Goal: Task Accomplishment & Management: Manage account settings

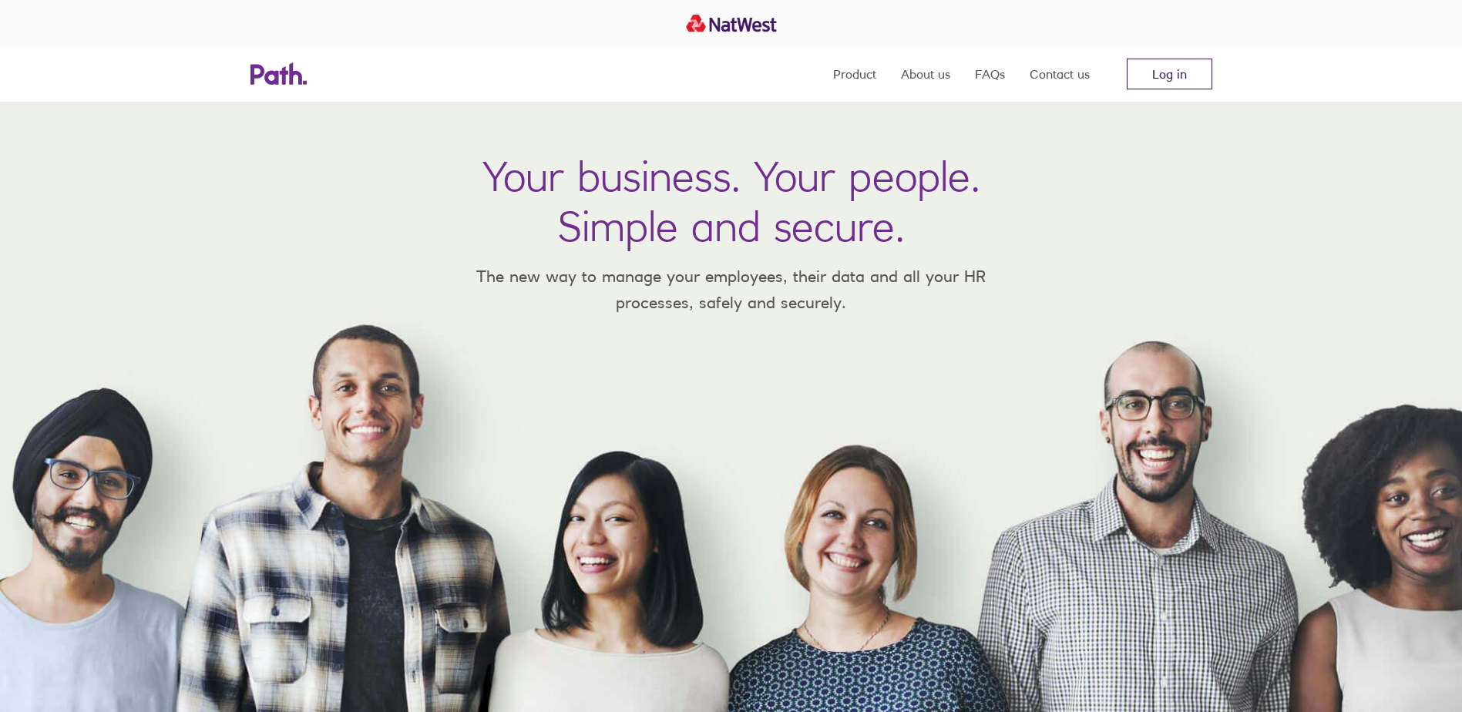
click at [1182, 72] on link "Log in" at bounding box center [1170, 74] width 86 height 31
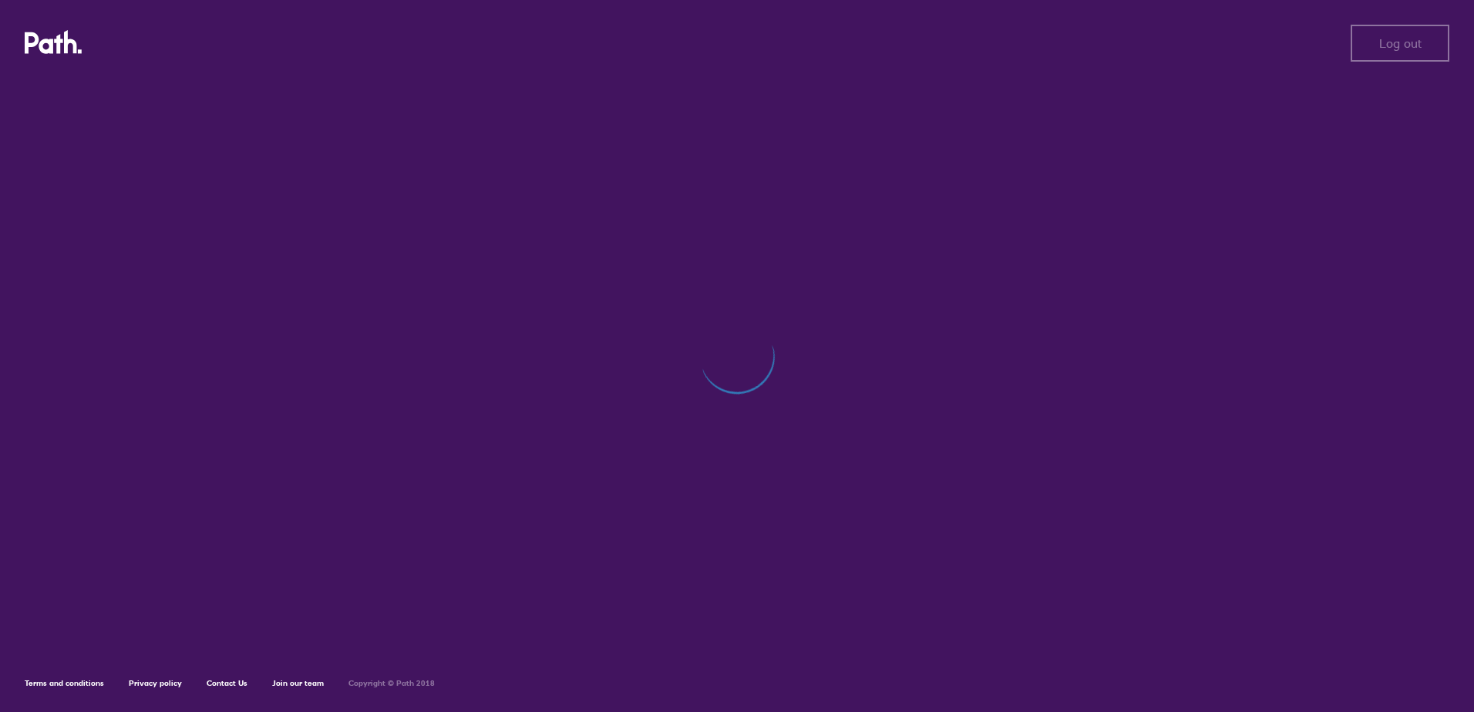
click at [49, 45] on icon at bounding box center [54, 42] width 58 height 25
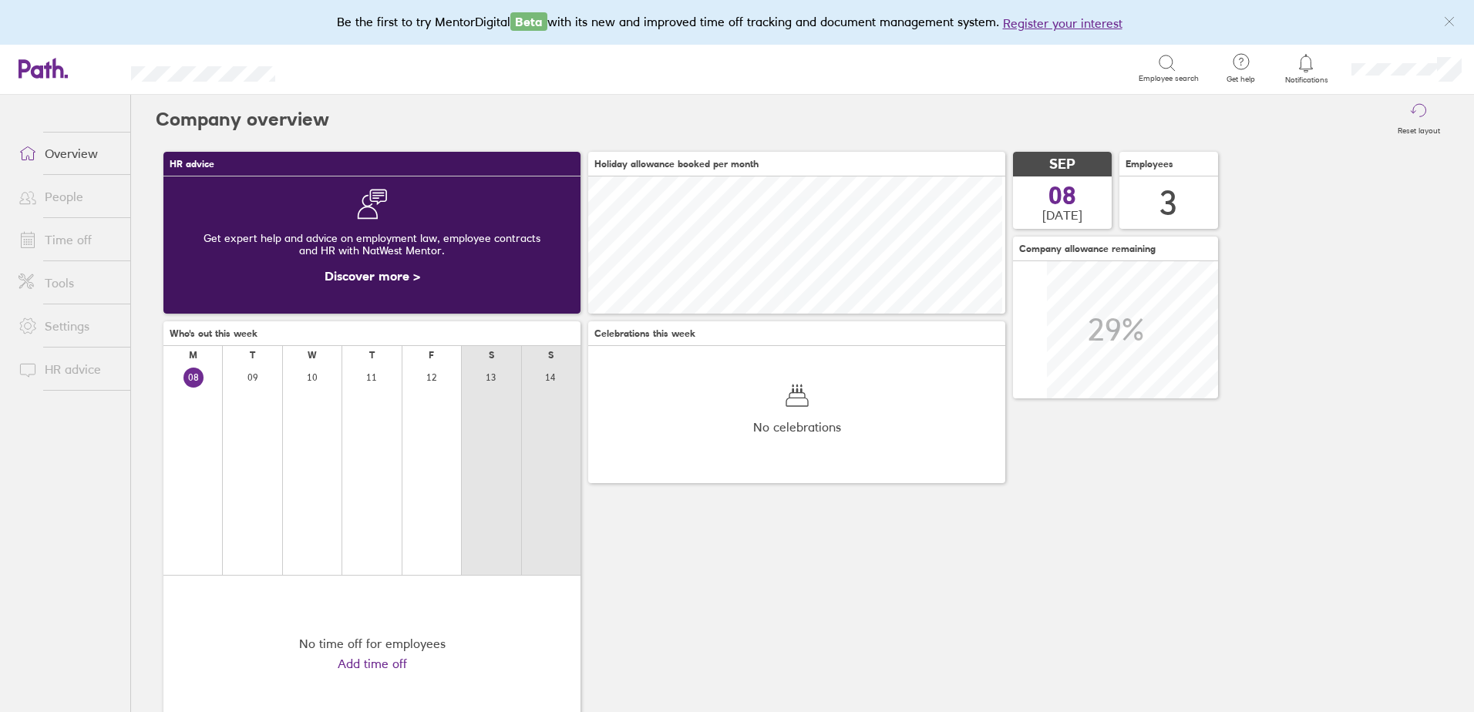
scroll to position [137, 417]
click at [79, 217] on li "People" at bounding box center [65, 196] width 130 height 43
click at [76, 251] on link "Time off" at bounding box center [68, 239] width 124 height 31
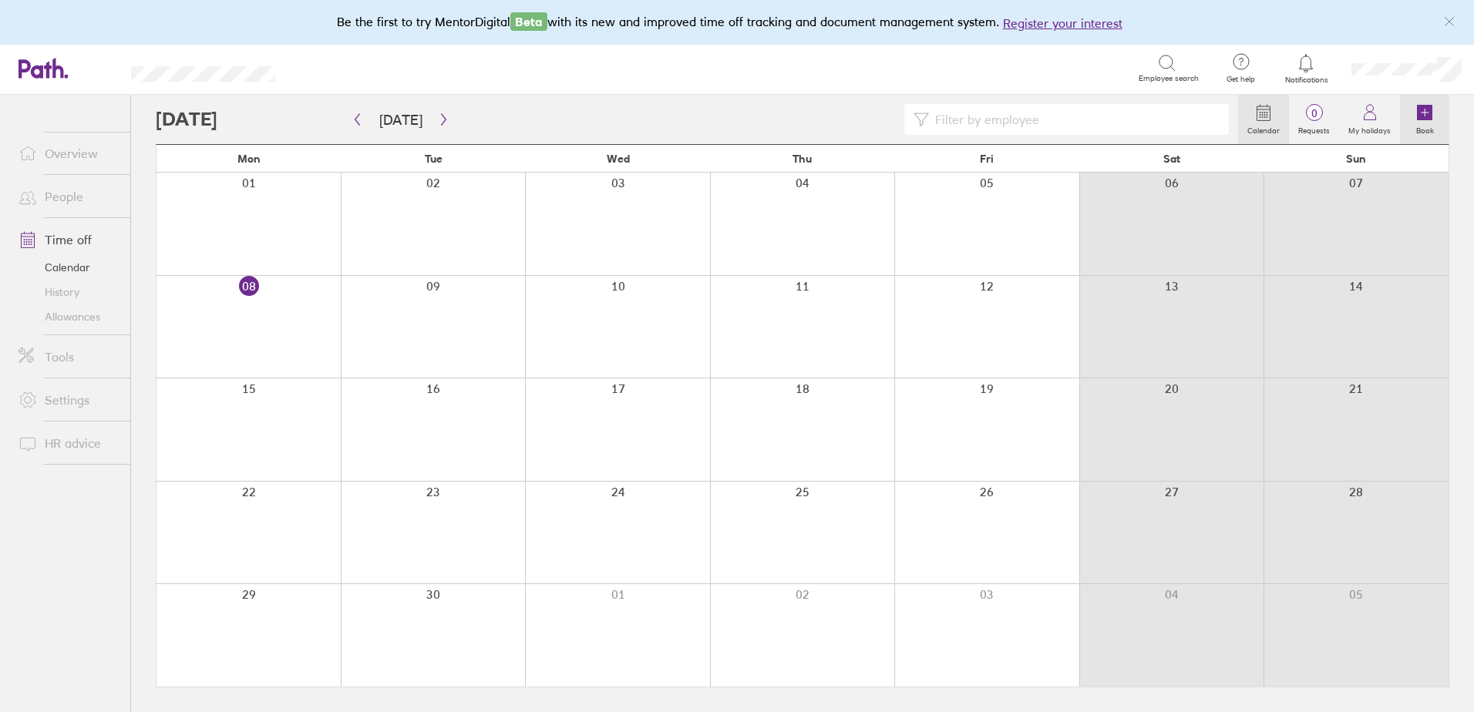
click at [1414, 109] on link "Book" at bounding box center [1424, 119] width 49 height 49
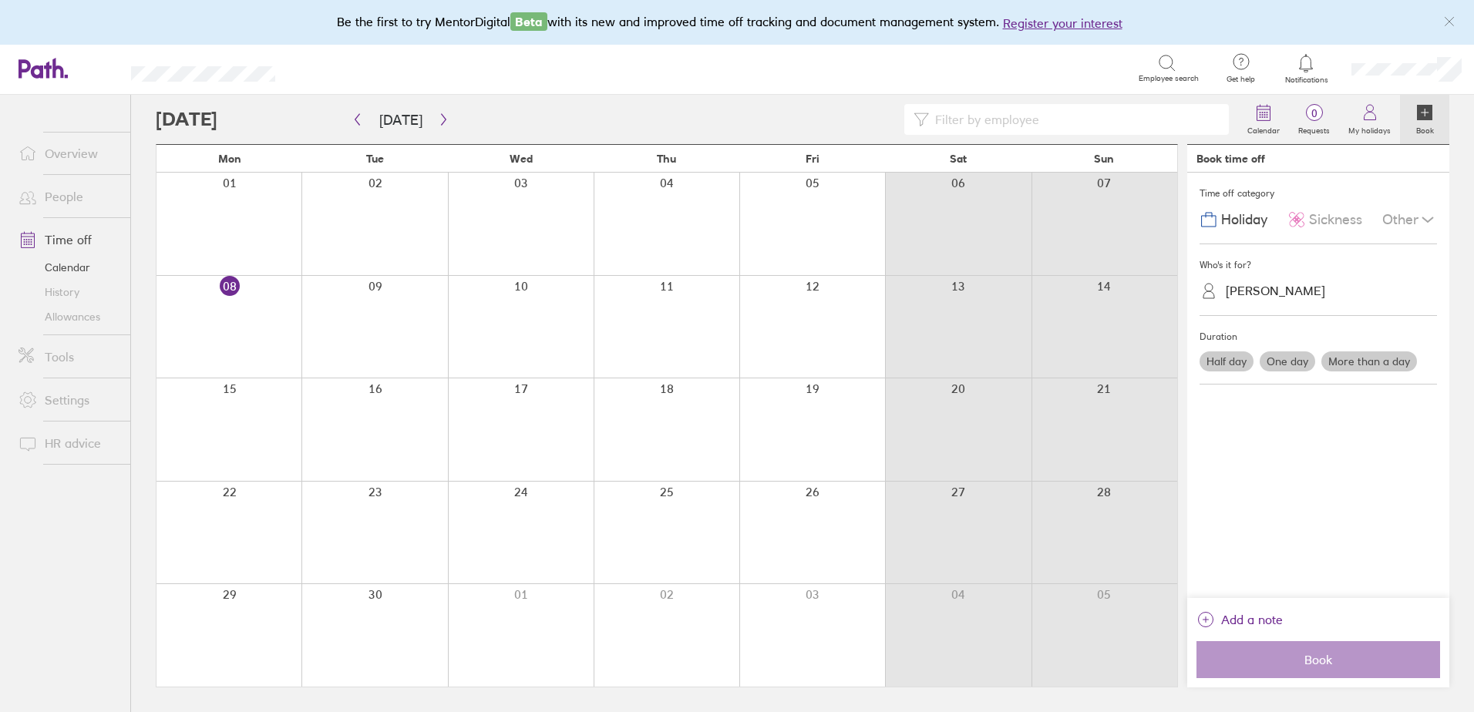
click at [813, 321] on div at bounding box center [812, 327] width 146 height 103
click at [778, 312] on div at bounding box center [812, 327] width 146 height 103
click at [796, 298] on div at bounding box center [812, 327] width 146 height 103
click at [795, 298] on div at bounding box center [812, 327] width 146 height 103
click at [767, 348] on div at bounding box center [812, 327] width 146 height 103
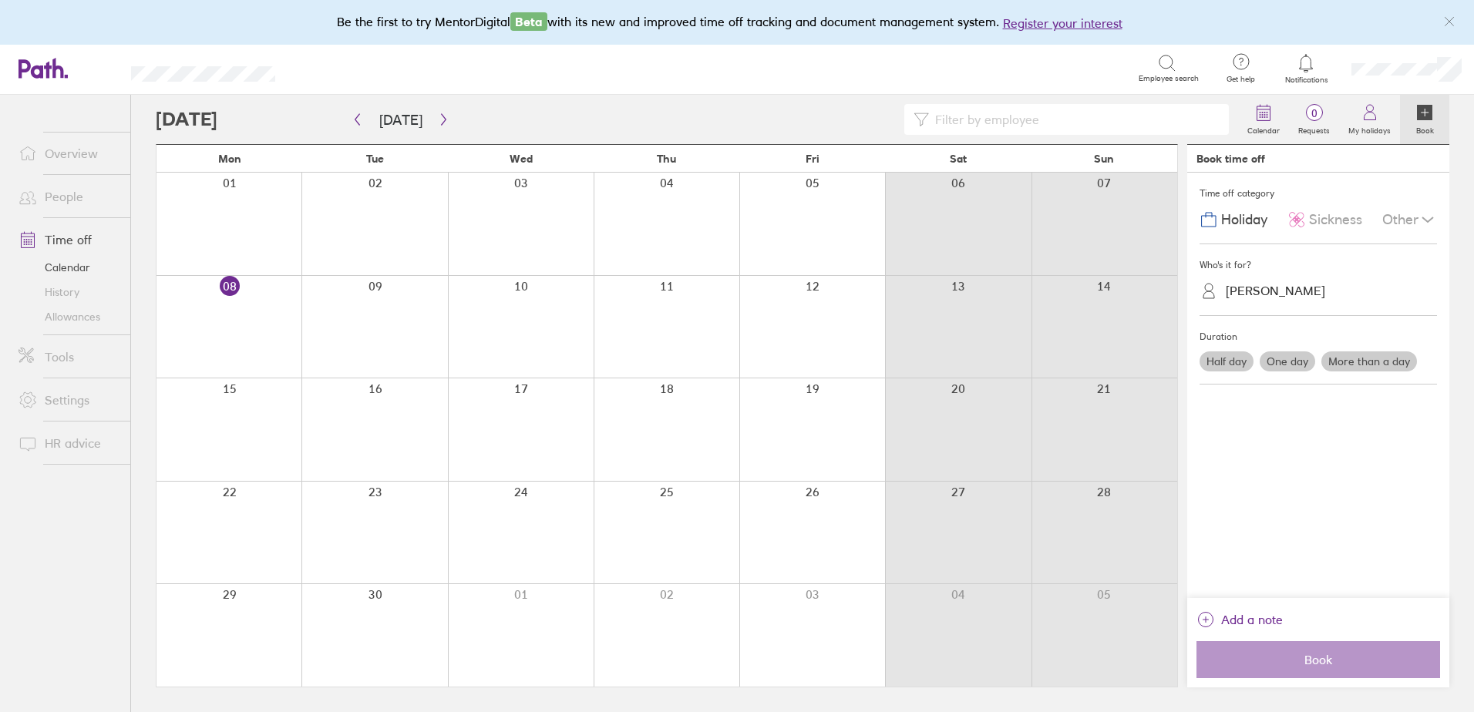
click at [744, 318] on div at bounding box center [812, 327] width 146 height 103
click at [773, 321] on div at bounding box center [812, 327] width 146 height 103
click at [1289, 363] on label "One day" at bounding box center [1286, 361] width 55 height 20
click at [0, 0] on input "One day" at bounding box center [0, 0] width 0 height 0
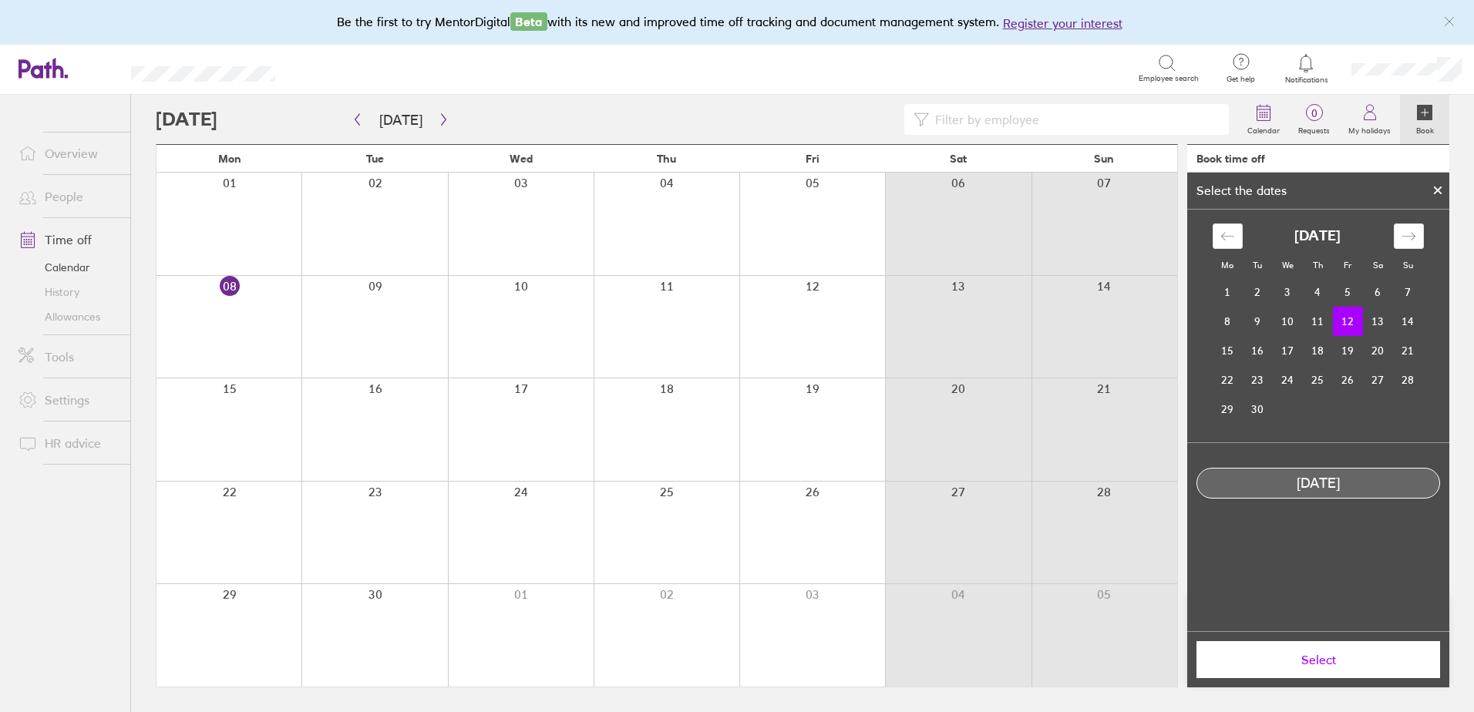
click at [1346, 314] on td "12" at bounding box center [1348, 321] width 30 height 29
click at [1263, 651] on button "Select" at bounding box center [1318, 659] width 244 height 37
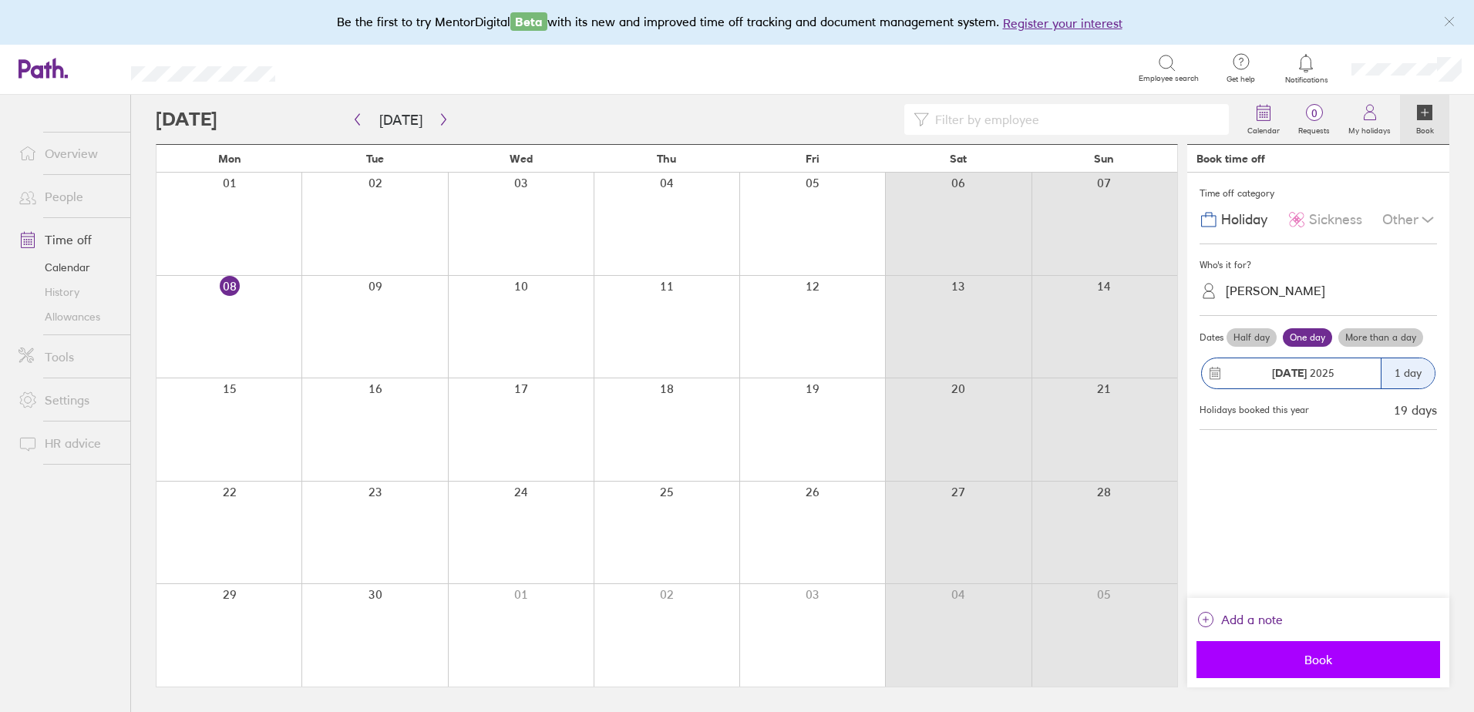
click at [1280, 645] on button "Book" at bounding box center [1318, 659] width 244 height 37
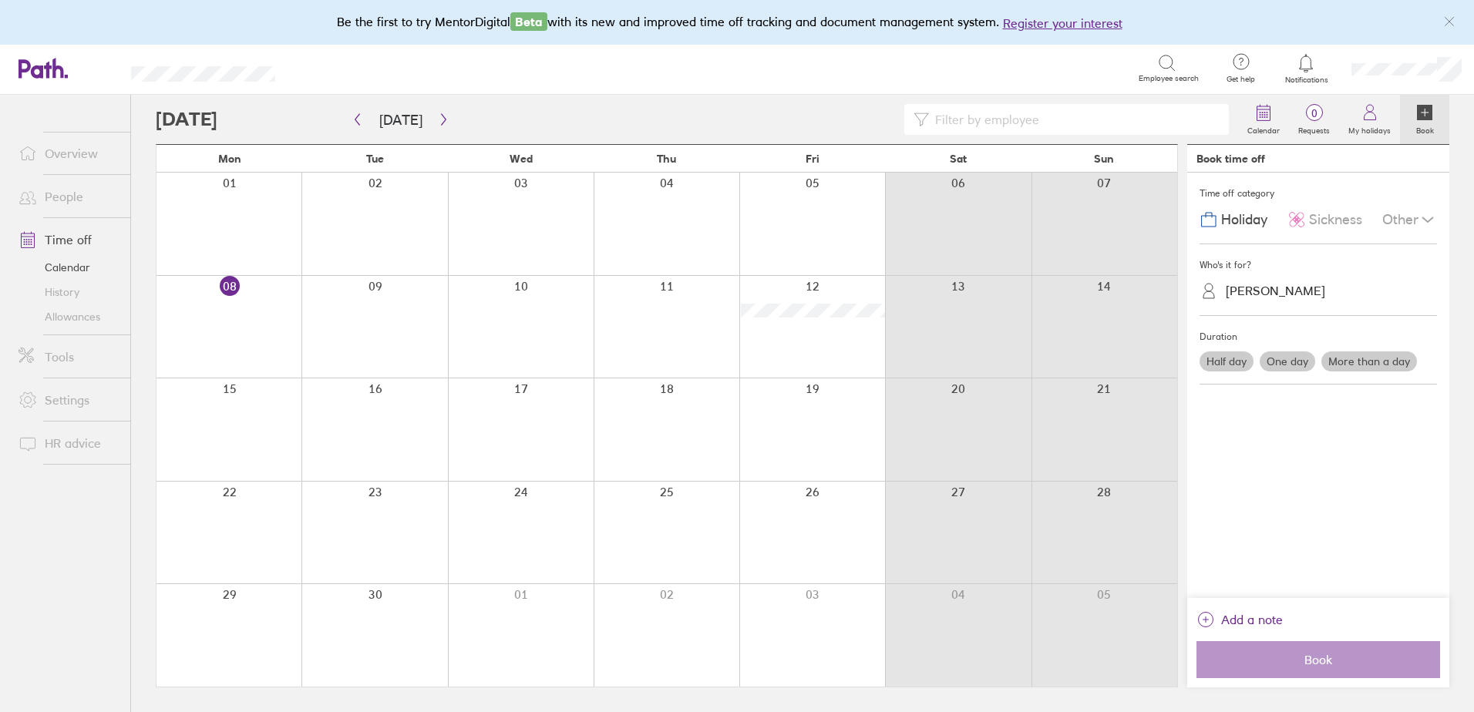
click at [817, 525] on div at bounding box center [812, 533] width 146 height 103
click at [1355, 371] on label "More than a day" at bounding box center [1369, 361] width 96 height 20
click at [0, 0] on input "More than a day" at bounding box center [0, 0] width 0 height 0
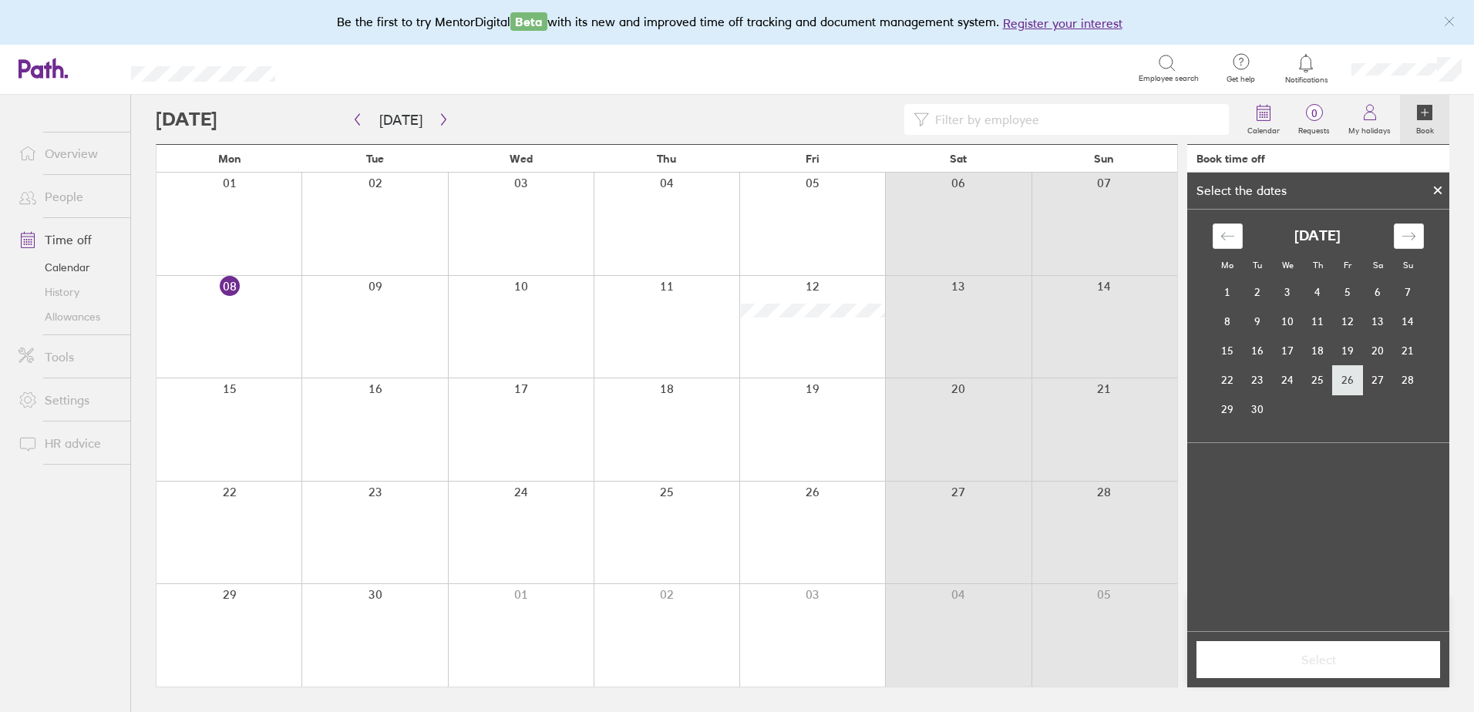
click at [1338, 370] on td "26" at bounding box center [1348, 379] width 30 height 29
click at [1406, 242] on icon "Move forward to switch to the next month." at bounding box center [1408, 236] width 15 height 15
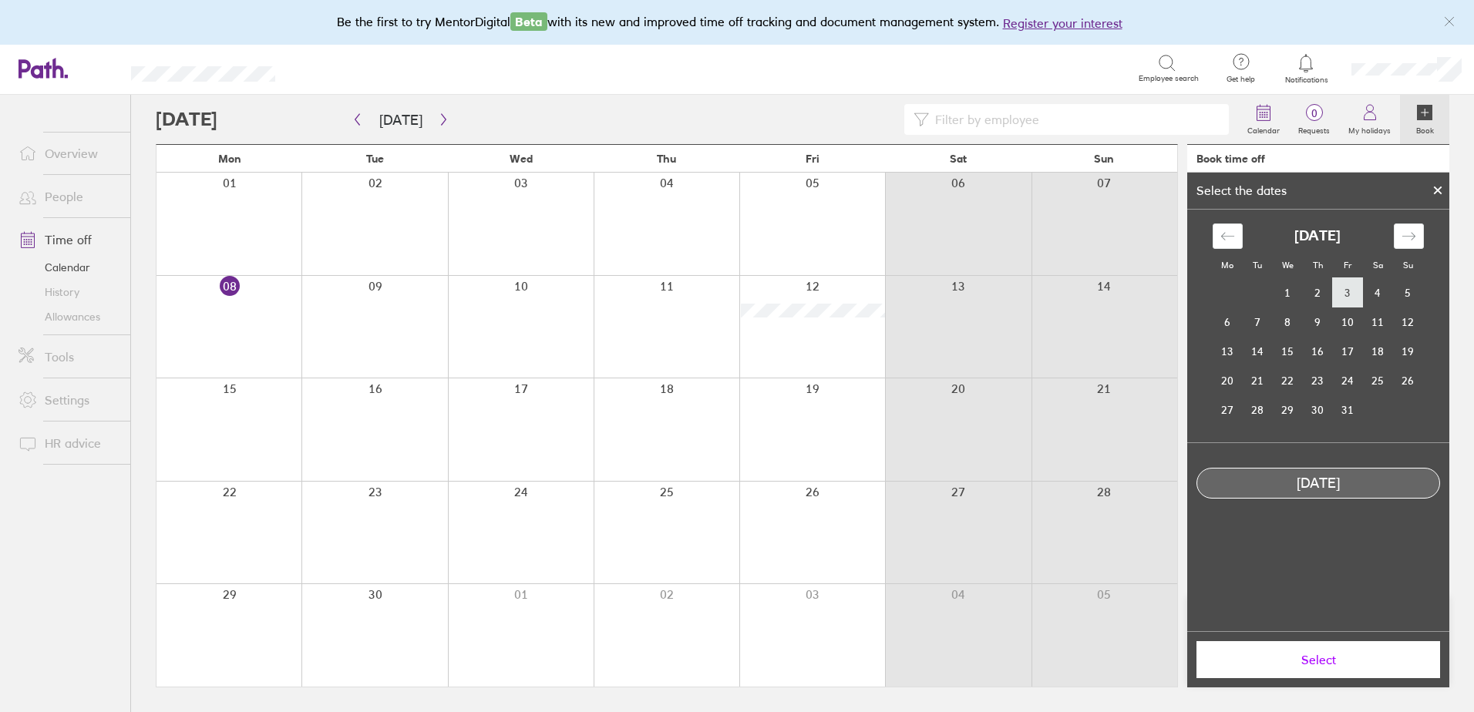
click at [1344, 288] on td "3" at bounding box center [1348, 292] width 30 height 29
click at [1222, 232] on icon "Move backward to switch to the previous month." at bounding box center [1227, 236] width 15 height 15
click at [1348, 385] on td "26" at bounding box center [1348, 379] width 30 height 29
click at [1266, 662] on span "Select" at bounding box center [1318, 660] width 222 height 14
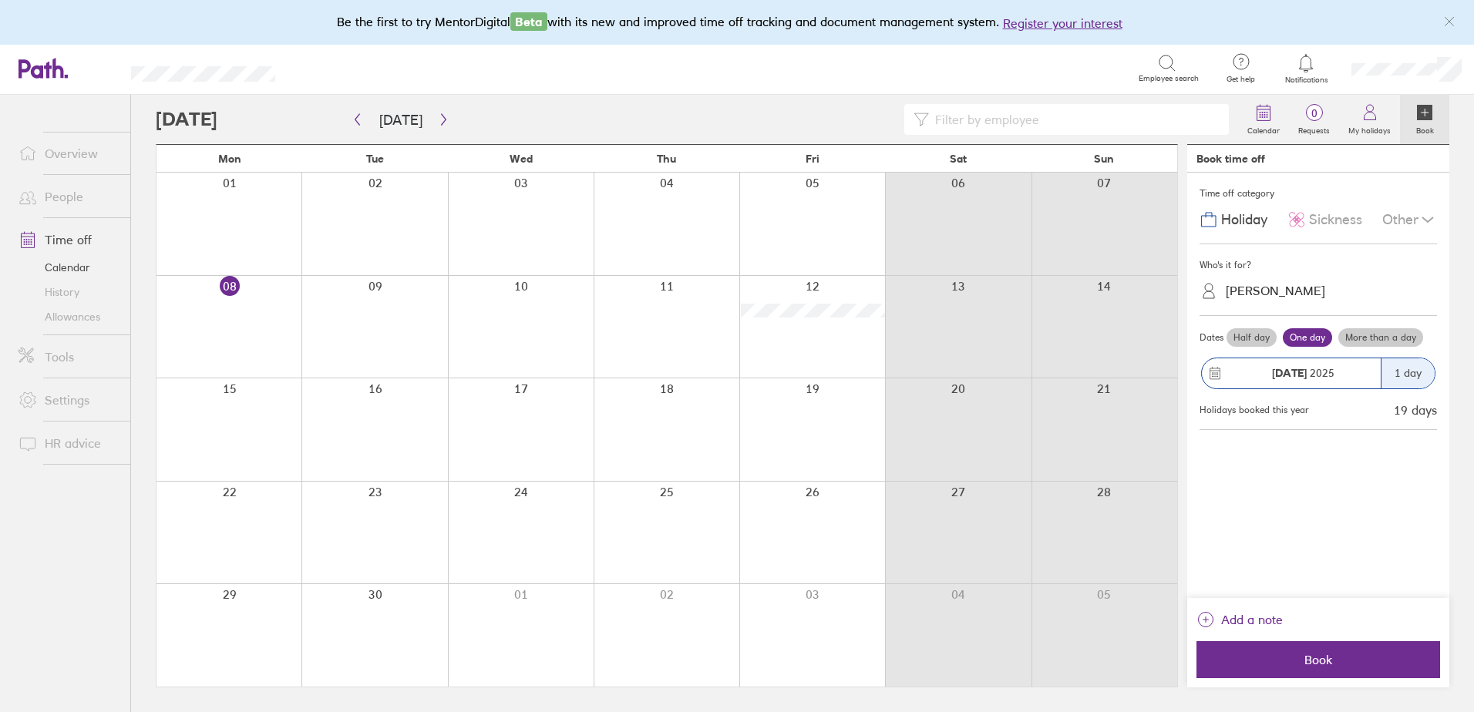
click at [1405, 380] on div "1 day" at bounding box center [1407, 373] width 54 height 30
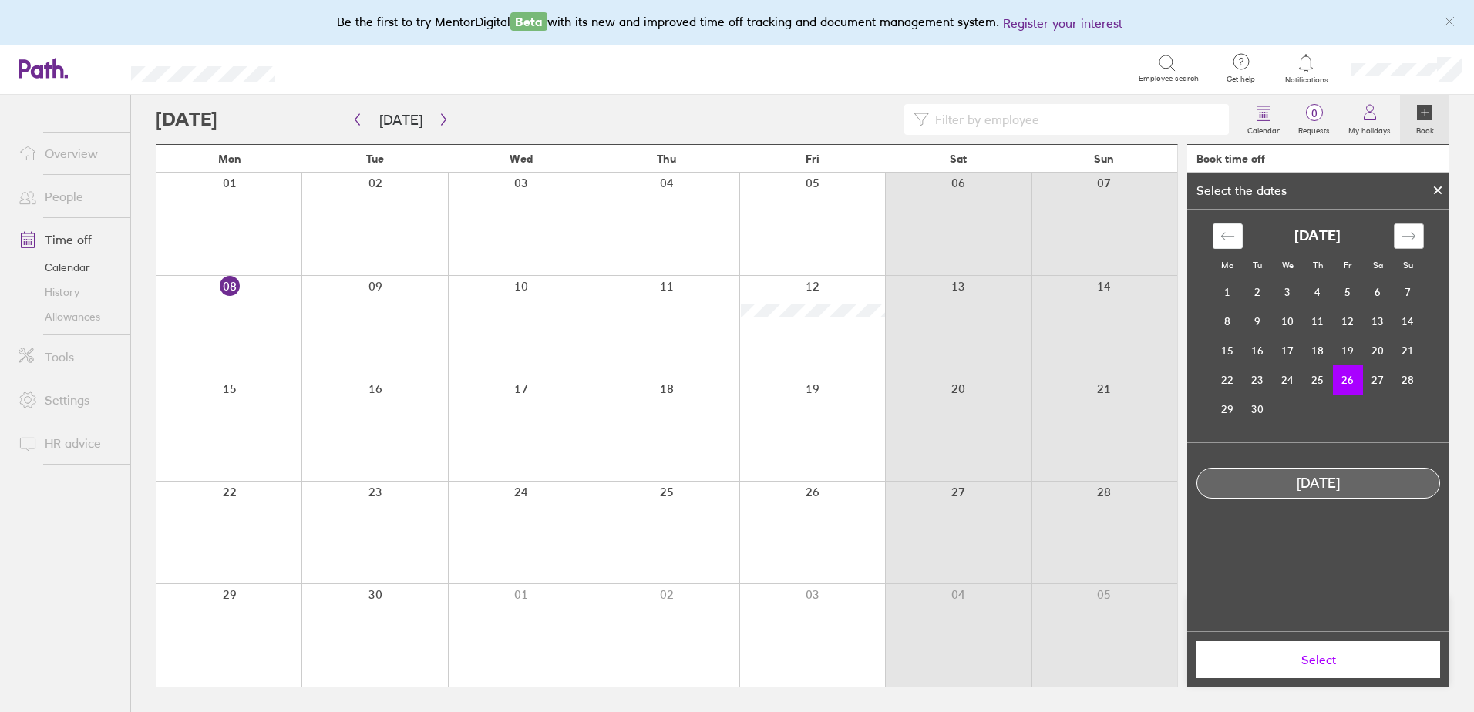
click at [1400, 233] on div "Move forward to switch to the next month." at bounding box center [1409, 236] width 30 height 25
click at [1339, 288] on td "3" at bounding box center [1348, 292] width 30 height 29
click at [1244, 651] on button "Select" at bounding box center [1318, 659] width 244 height 37
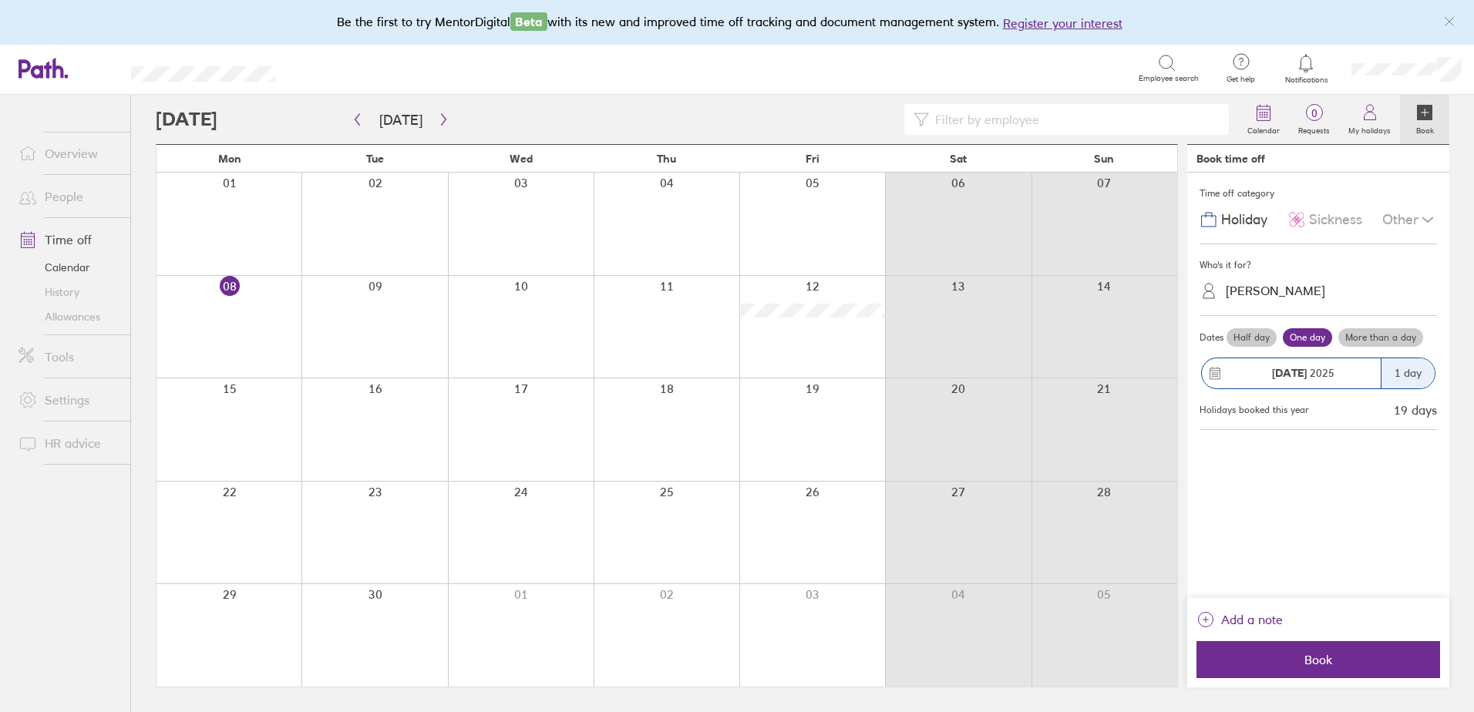
click at [1302, 369] on strong "[DATE]" at bounding box center [1289, 373] width 35 height 14
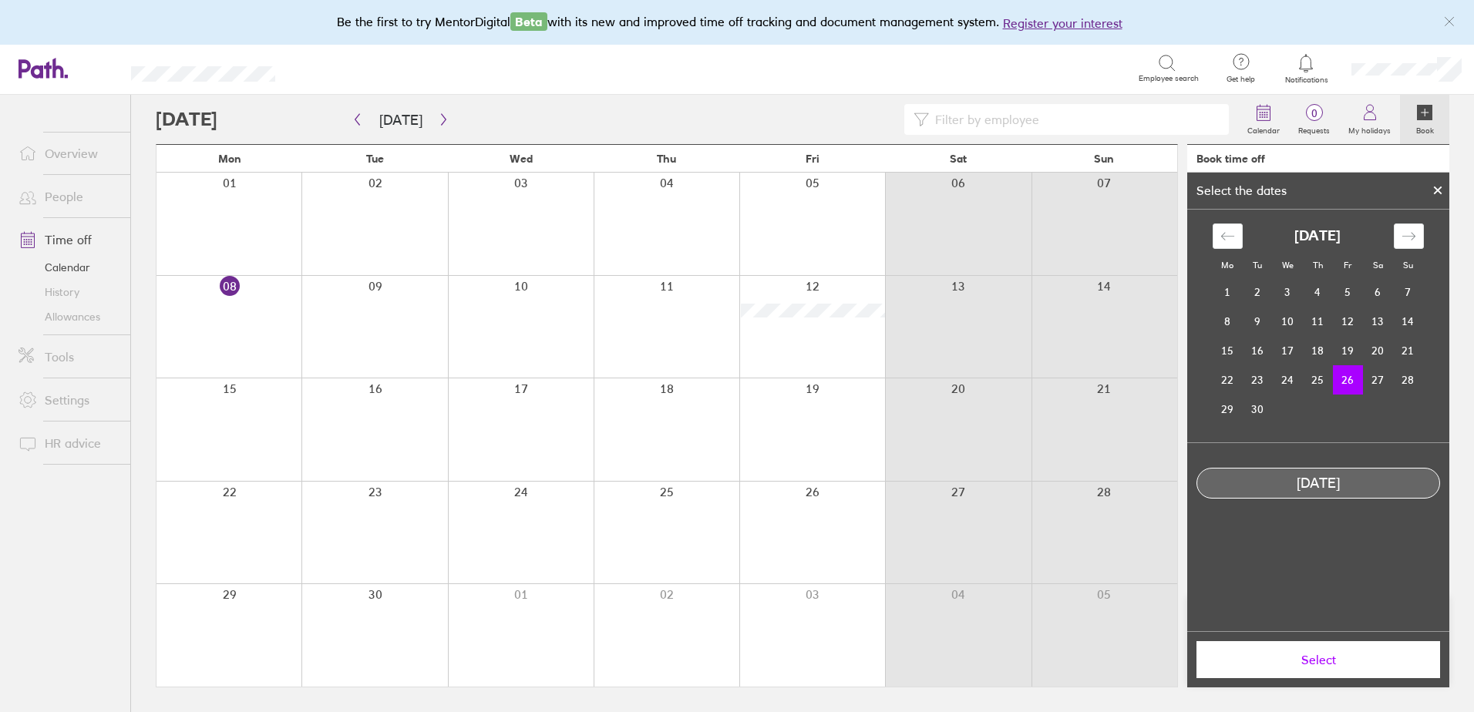
click at [1346, 385] on td "26" at bounding box center [1348, 379] width 30 height 29
click at [1232, 405] on td "29" at bounding box center [1227, 409] width 30 height 29
click at [1341, 371] on td "26" at bounding box center [1348, 379] width 30 height 29
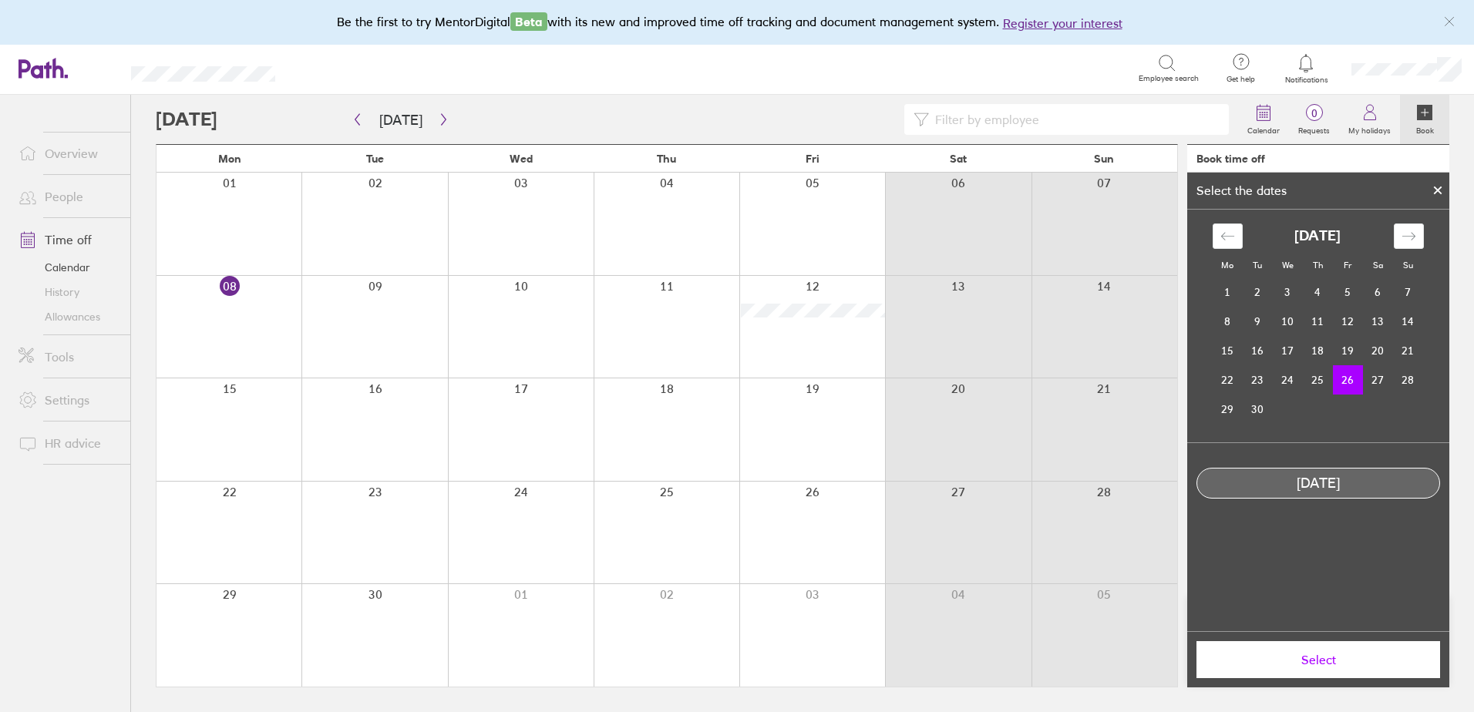
click at [1268, 667] on span "Select" at bounding box center [1318, 660] width 222 height 14
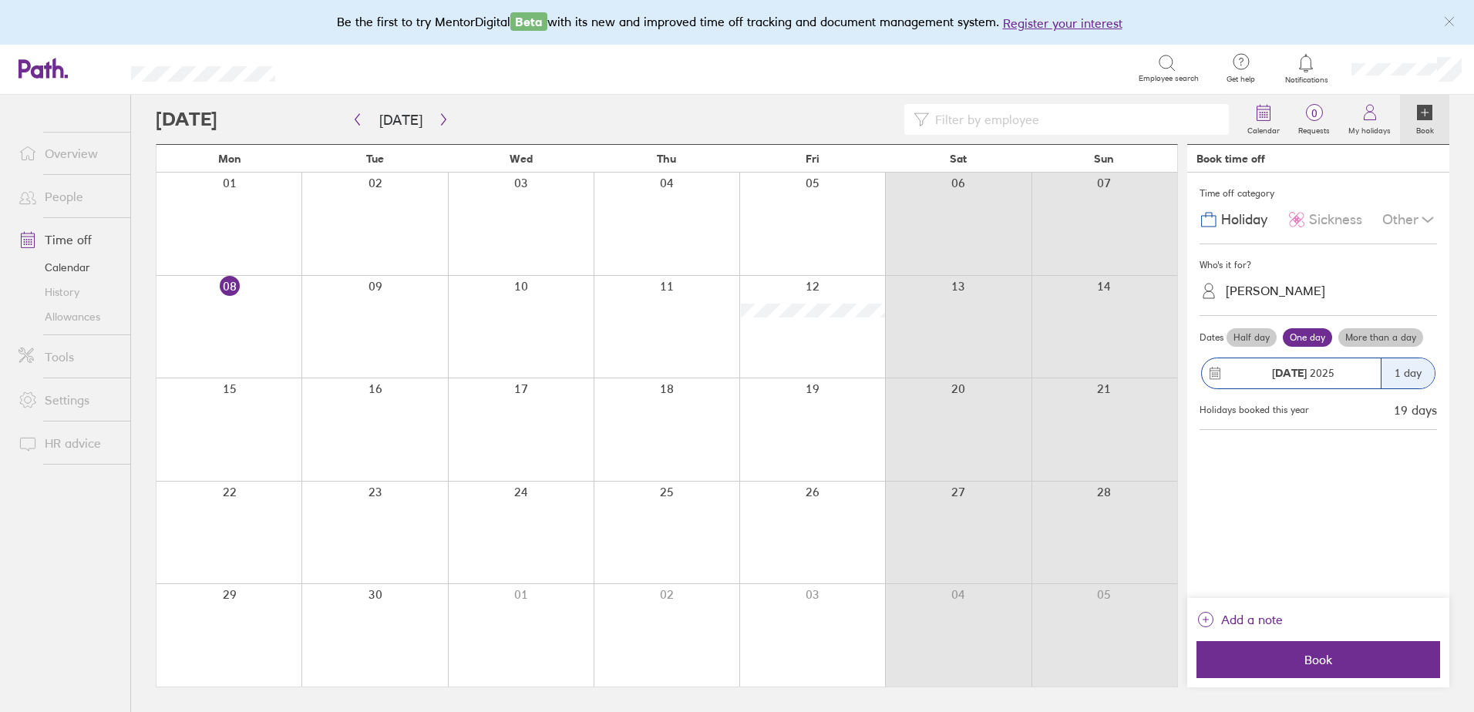
click at [1367, 337] on label "More than a day" at bounding box center [1380, 337] width 85 height 18
click at [0, 0] on input "More than a day" at bounding box center [0, 0] width 0 height 0
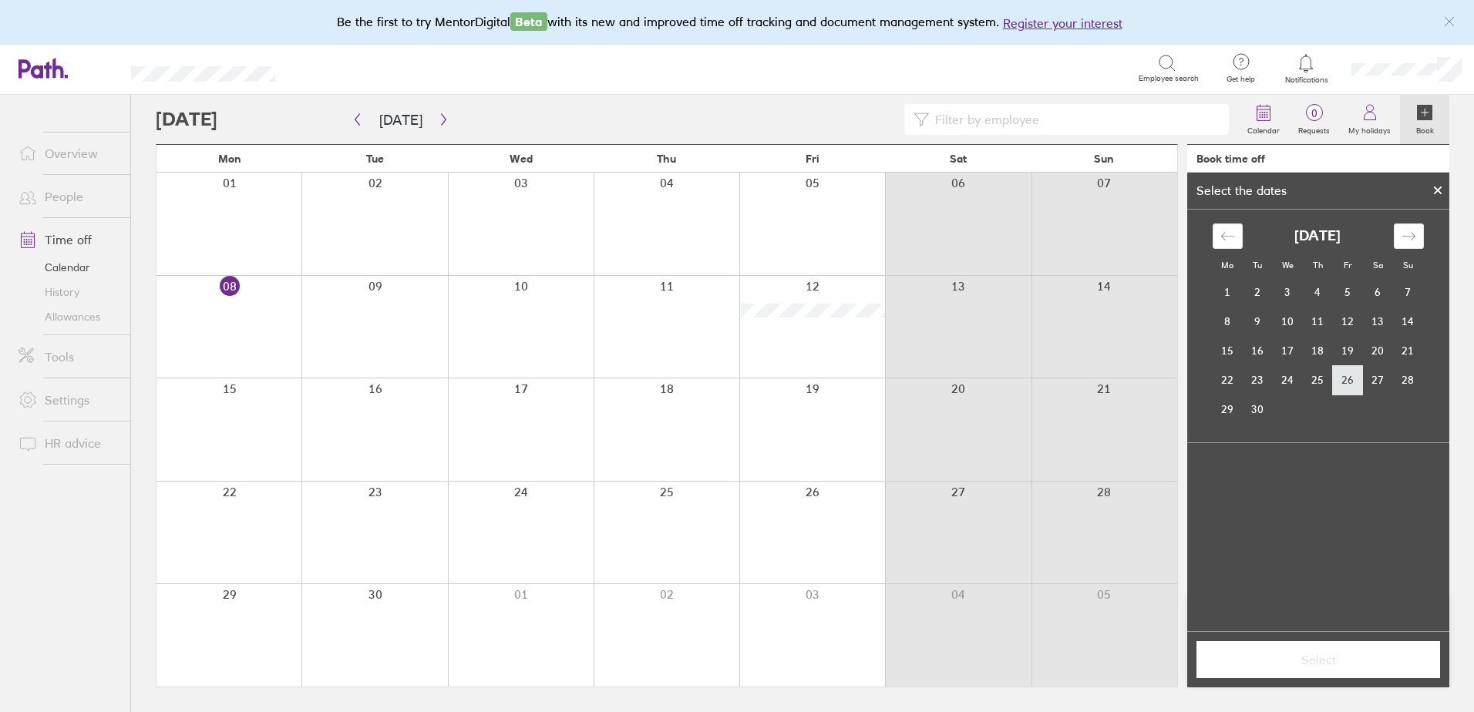
click at [1347, 382] on td "26" at bounding box center [1348, 379] width 30 height 29
click at [1318, 483] on icon at bounding box center [1318, 483] width 14 height 14
click at [1409, 230] on icon "Move forward to switch to the next month." at bounding box center [1408, 236] width 15 height 15
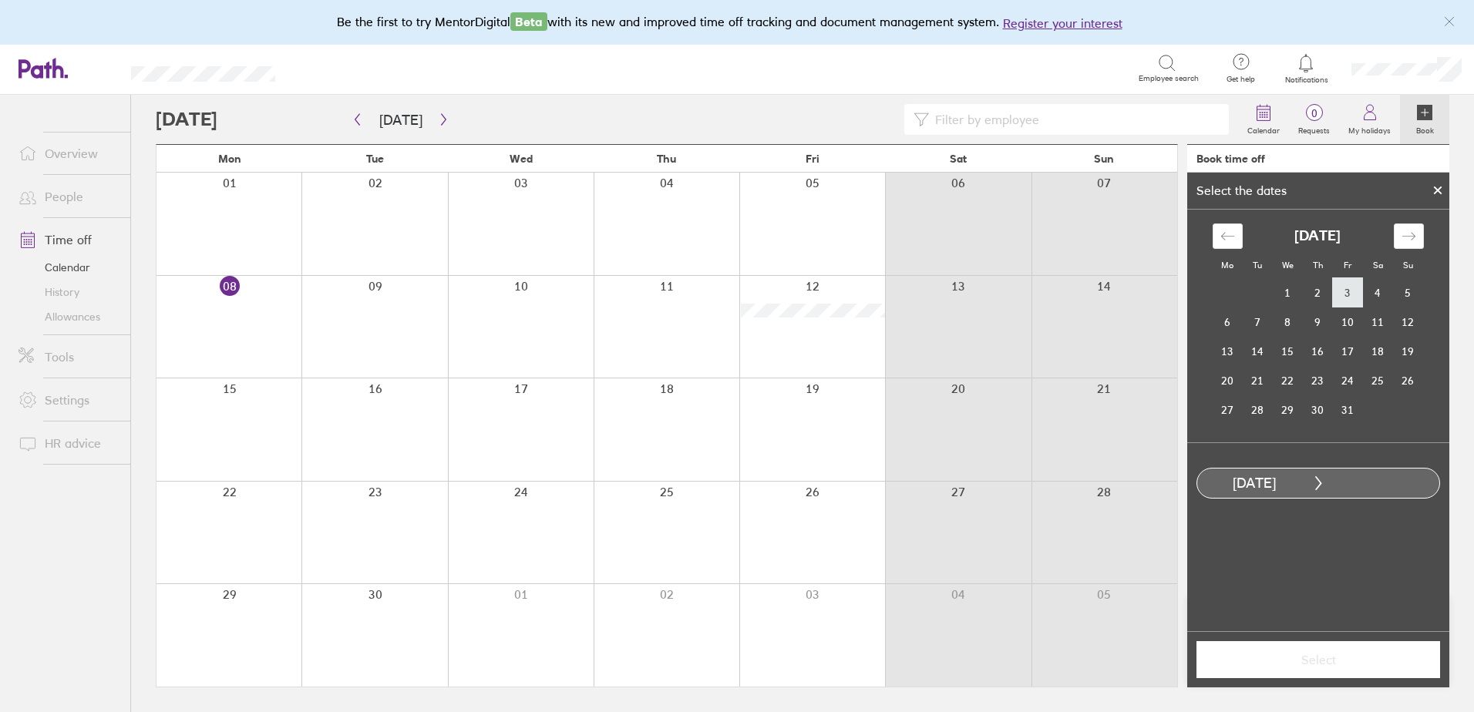
click at [1348, 290] on td "3" at bounding box center [1348, 292] width 30 height 29
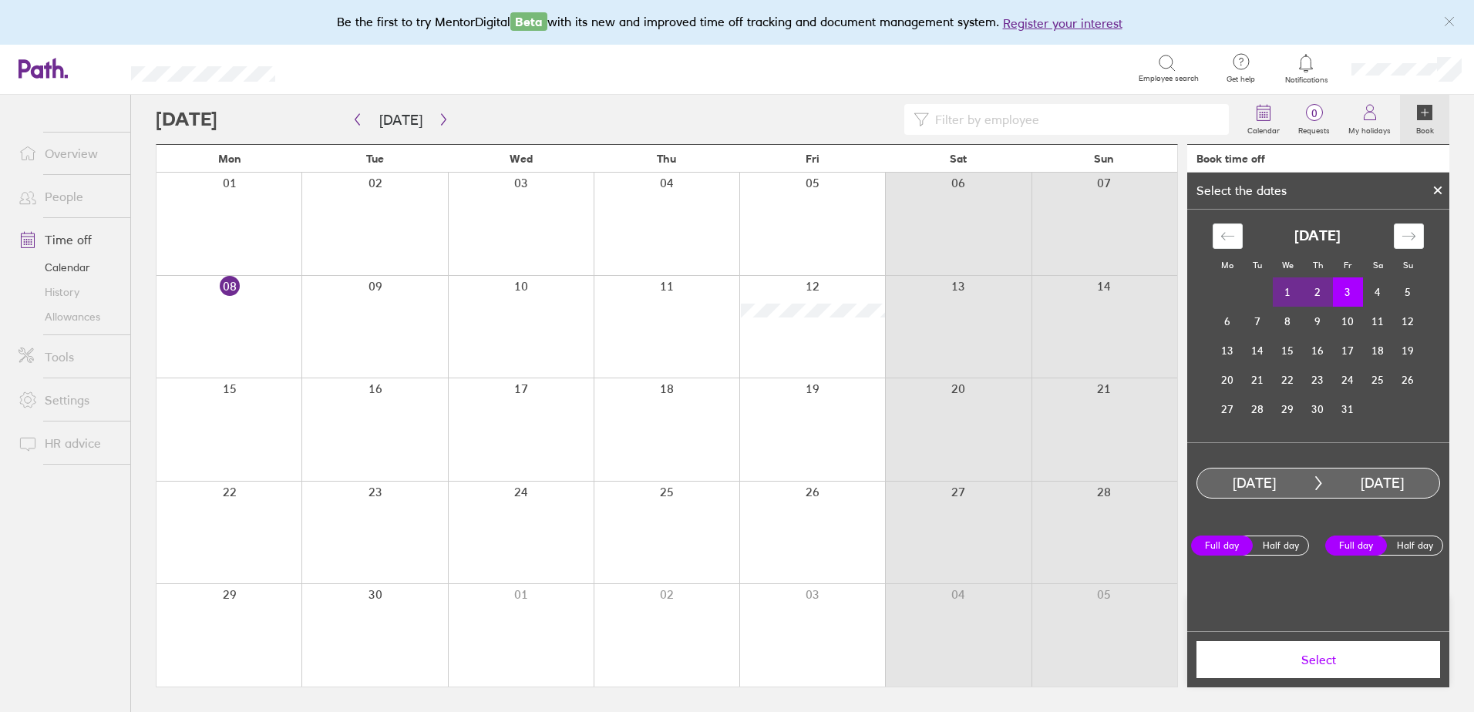
click at [1269, 658] on span "Select" at bounding box center [1318, 660] width 222 height 14
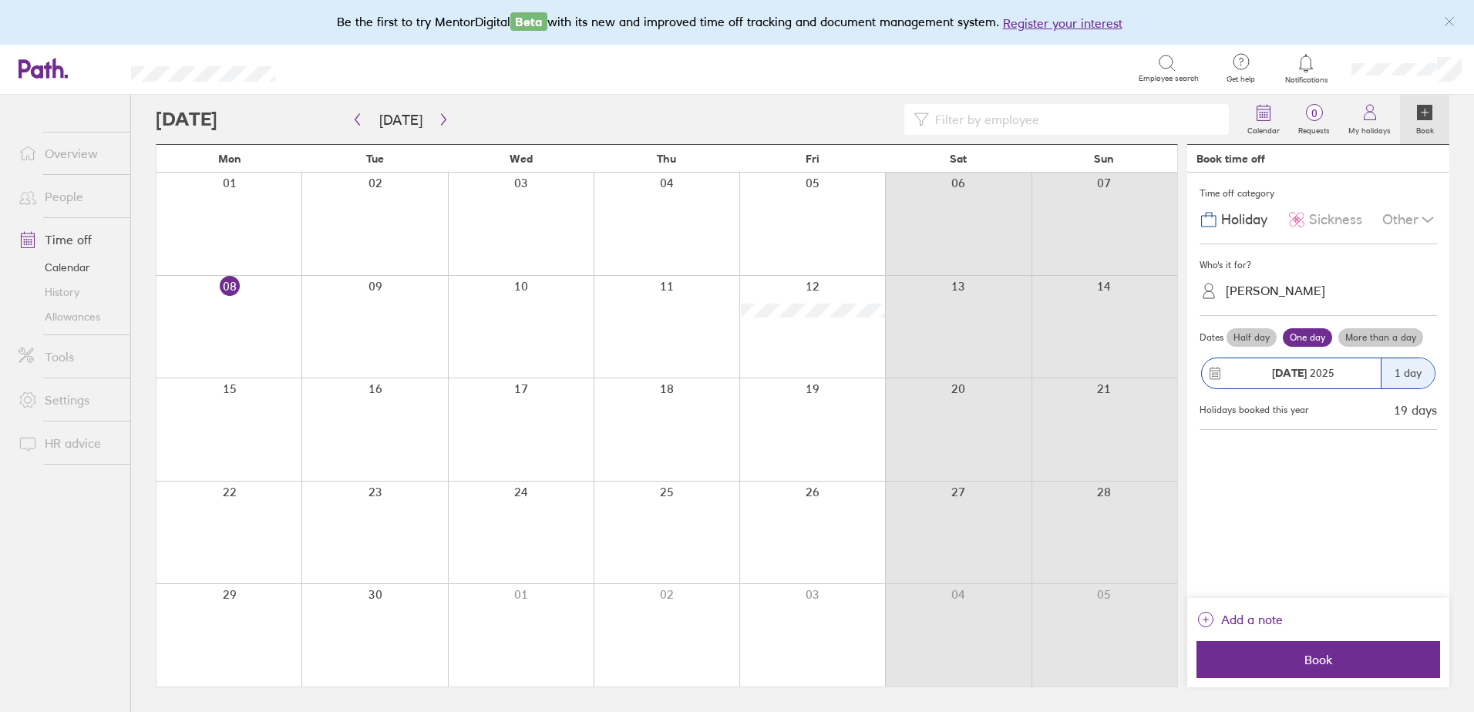
click at [1377, 340] on label "More than a day" at bounding box center [1380, 337] width 85 height 18
click at [0, 0] on input "More than a day" at bounding box center [0, 0] width 0 height 0
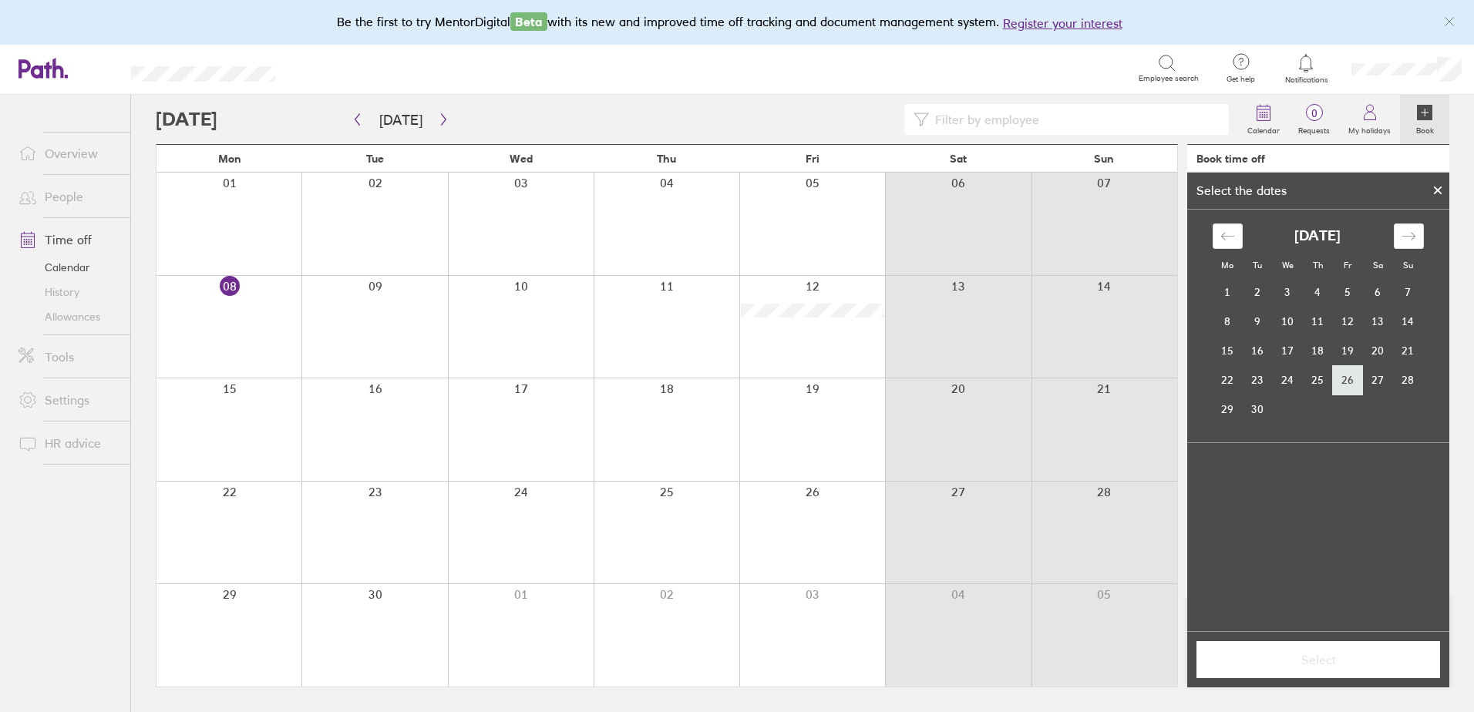
click at [1352, 382] on td "26" at bounding box center [1348, 379] width 30 height 29
click at [1336, 472] on div "[DATE]" at bounding box center [1318, 483] width 244 height 31
click at [1418, 224] on div "Move forward to switch to the next month." at bounding box center [1409, 236] width 30 height 25
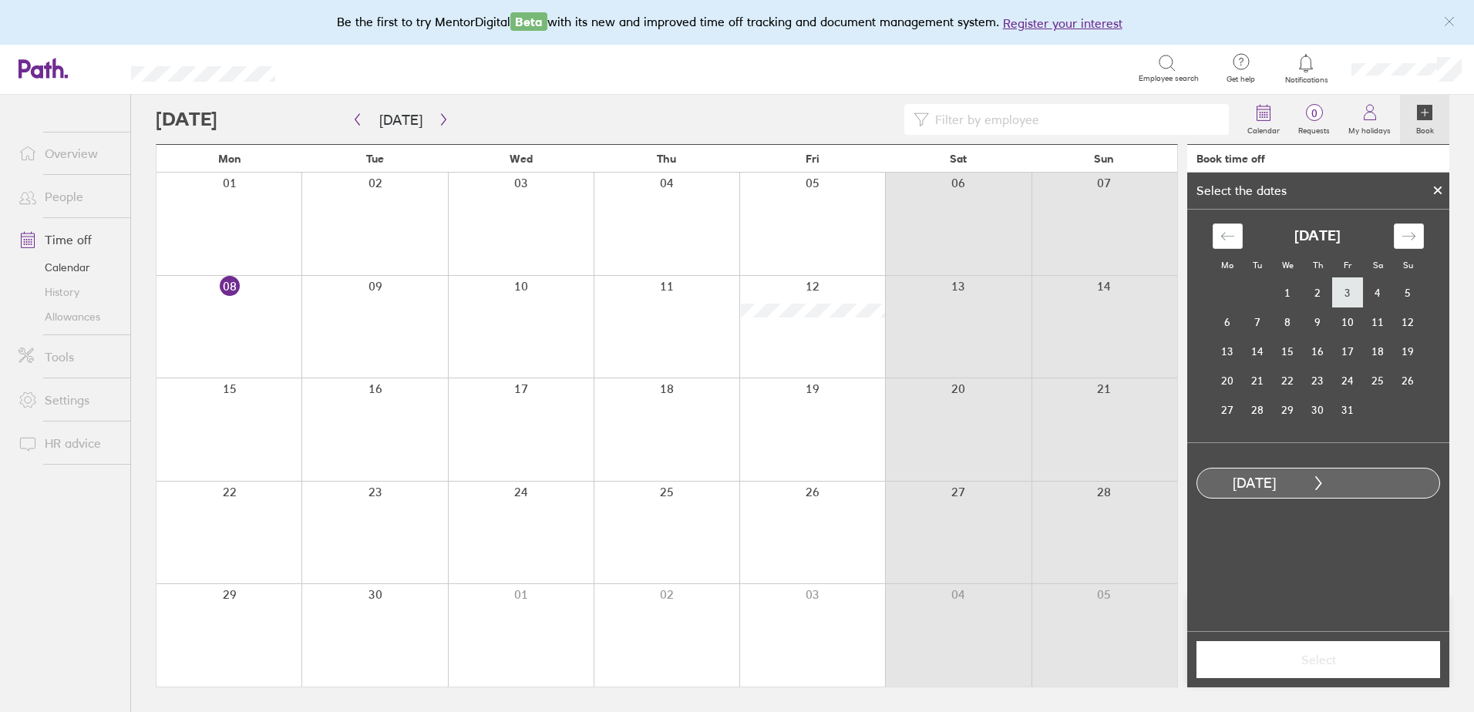
click at [1337, 282] on td "3" at bounding box center [1348, 292] width 30 height 29
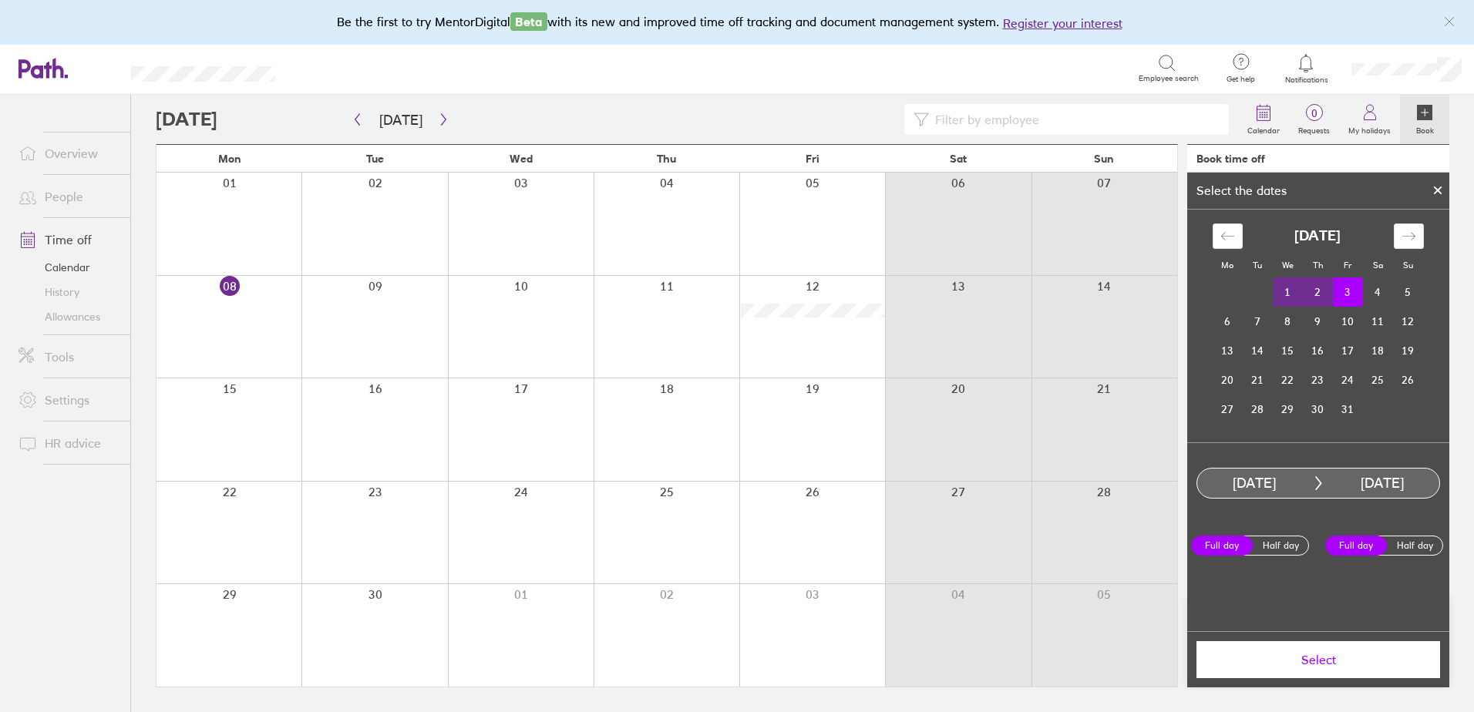
click at [1216, 536] on label "Full day" at bounding box center [1222, 546] width 62 height 20
click at [0, 0] on input "Full day" at bounding box center [0, 0] width 0 height 0
click at [1211, 552] on label "Full day" at bounding box center [1222, 546] width 62 height 20
click at [0, 0] on input "Full day" at bounding box center [0, 0] width 0 height 0
click at [1353, 545] on label "Full day" at bounding box center [1356, 546] width 62 height 20
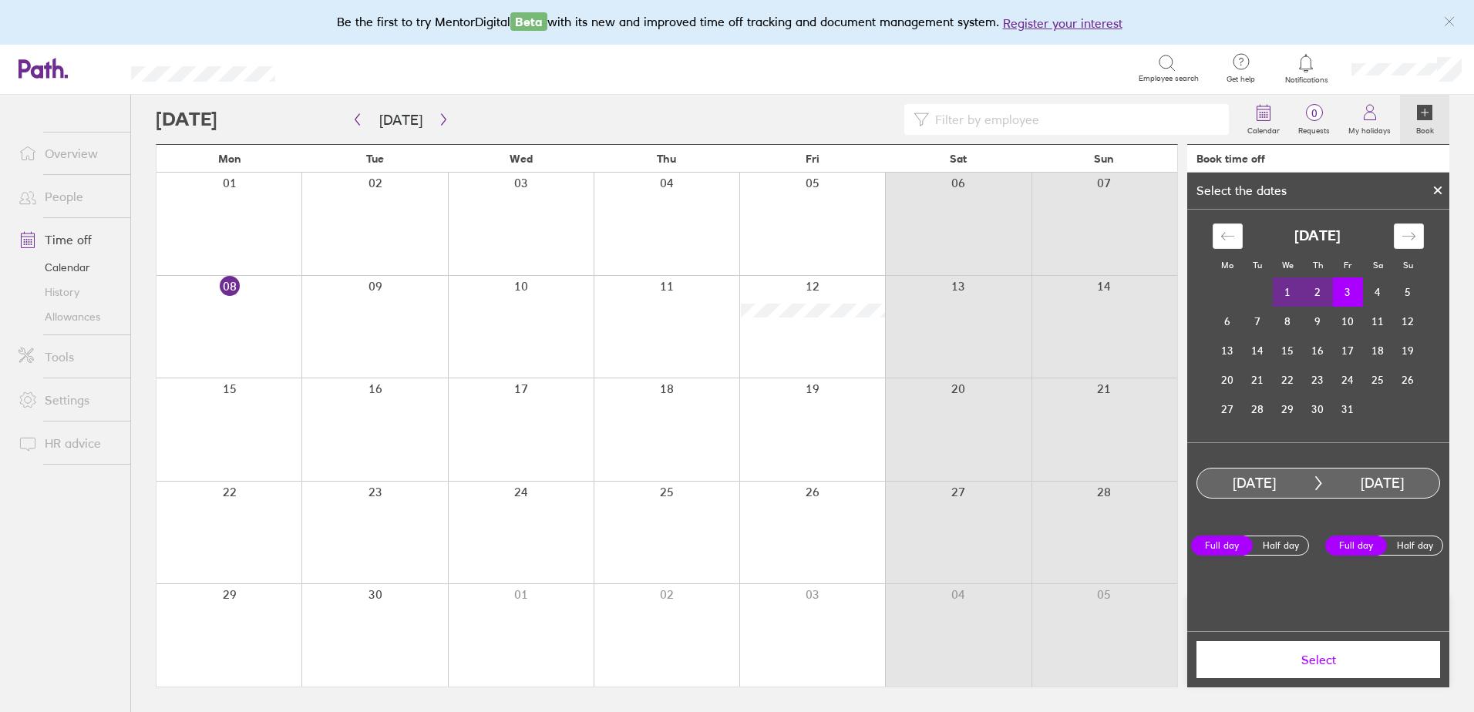
click at [0, 0] on input "Full day" at bounding box center [0, 0] width 0 height 0
click at [1320, 678] on button "Select" at bounding box center [1318, 659] width 244 height 37
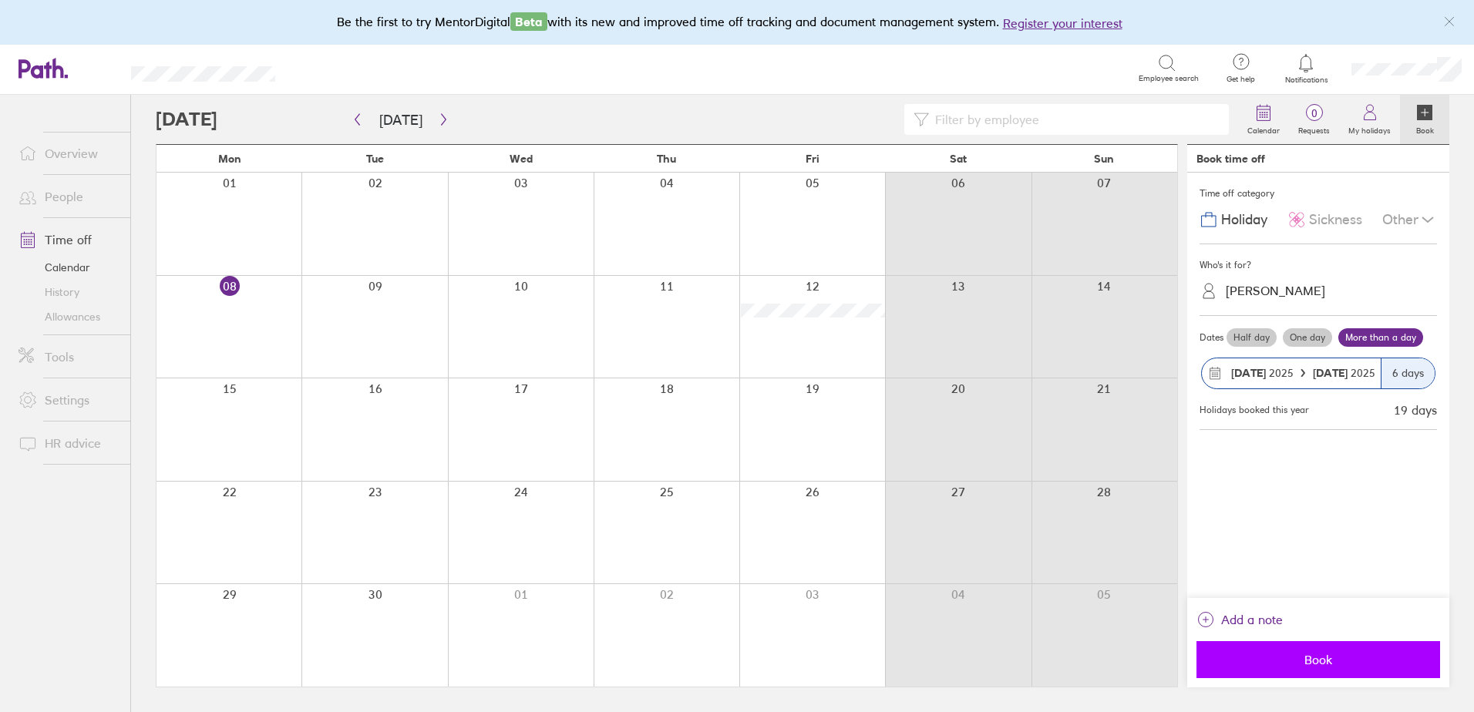
click at [1259, 670] on button "Book" at bounding box center [1318, 659] width 244 height 37
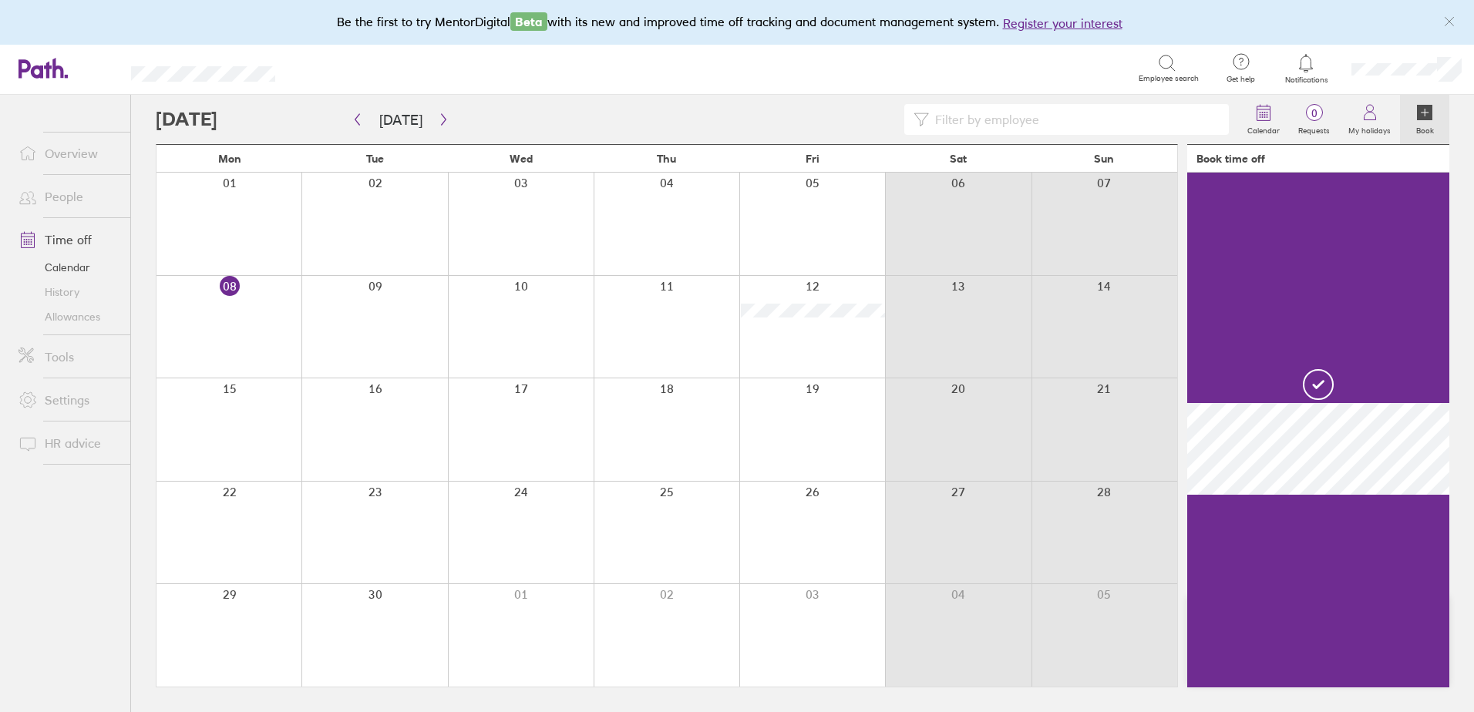
click at [69, 237] on link "Time off" at bounding box center [68, 239] width 124 height 31
